Goal: Go to known website: Go to known website

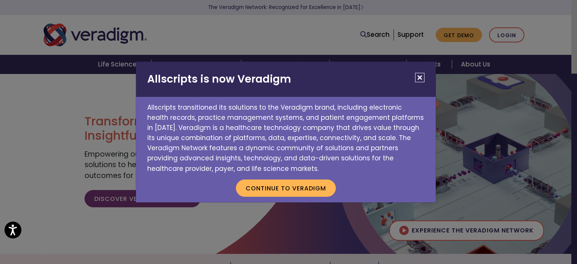
click at [301, 178] on p "Continue to Veradigm" at bounding box center [286, 188] width 300 height 29
click at [301, 190] on button "Continue to Veradigm" at bounding box center [286, 188] width 100 height 17
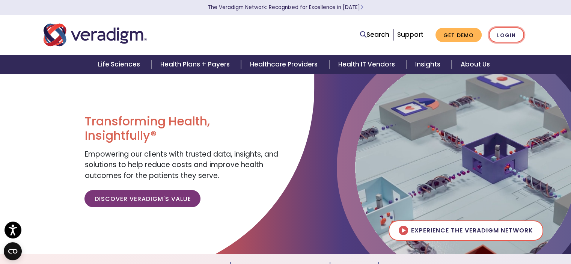
click at [509, 29] on link "Login" at bounding box center [506, 34] width 35 height 15
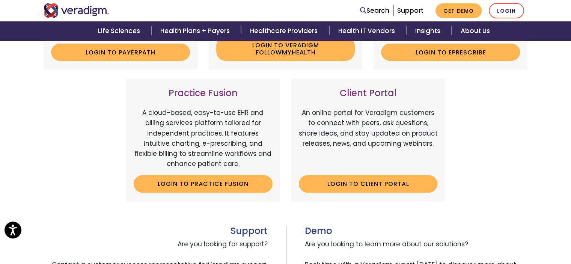
scroll to position [225, 0]
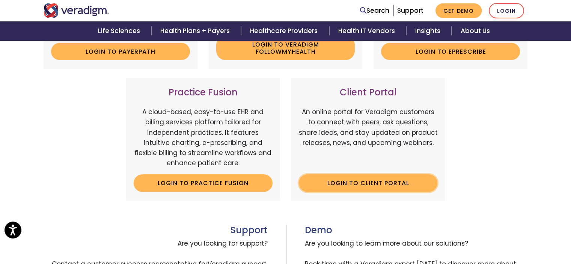
click at [376, 180] on link "Login to Client Portal" at bounding box center [368, 182] width 139 height 17
